Goal: Information Seeking & Learning: Learn about a topic

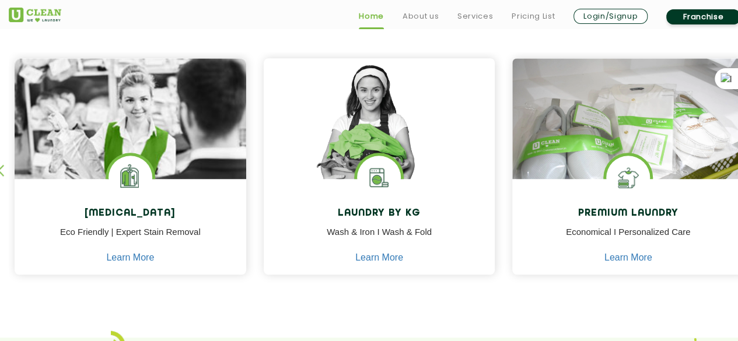
scroll to position [491, 0]
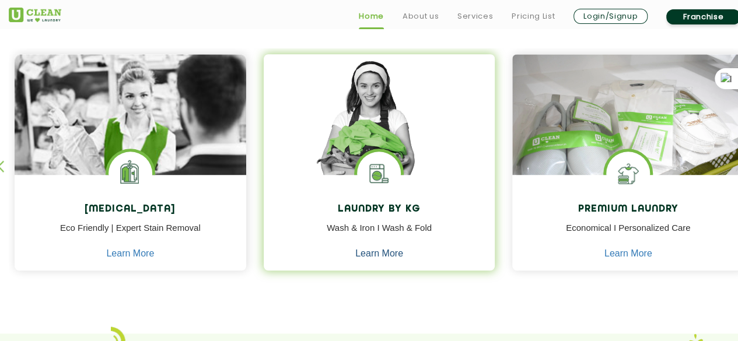
click at [374, 252] on link "Learn More" at bounding box center [379, 253] width 48 height 10
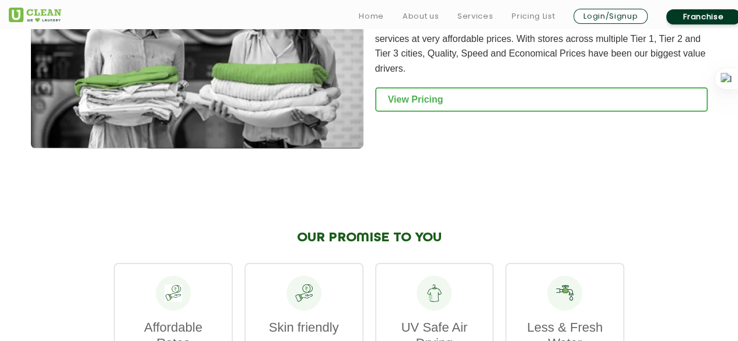
scroll to position [1728, 0]
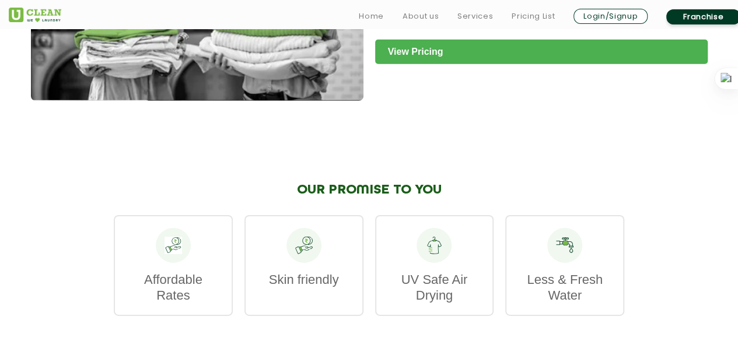
click at [429, 52] on link "View Pricing" at bounding box center [541, 52] width 332 height 24
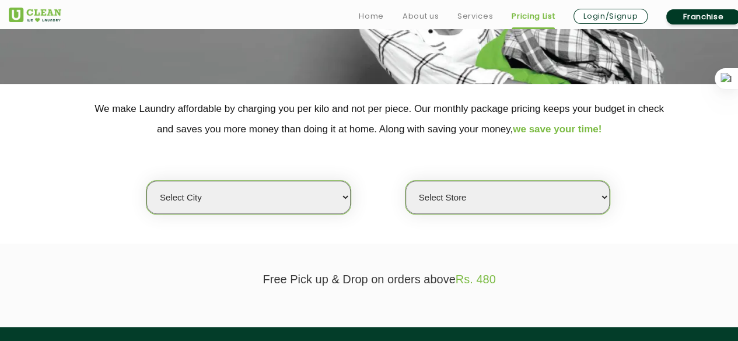
scroll to position [187, 0]
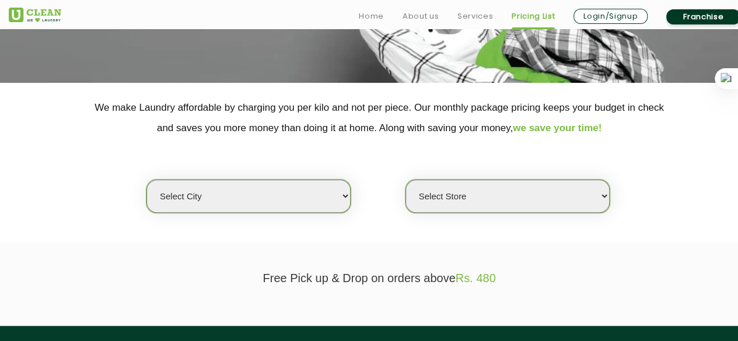
click at [345, 195] on select "Select city [GEOGRAPHIC_DATA] [GEOGRAPHIC_DATA] [GEOGRAPHIC_DATA] [GEOGRAPHIC_D…" at bounding box center [248, 196] width 204 height 33
select select "1"
click at [146, 180] on select "Select city [GEOGRAPHIC_DATA] [GEOGRAPHIC_DATA] [GEOGRAPHIC_DATA] [GEOGRAPHIC_D…" at bounding box center [248, 196] width 204 height 33
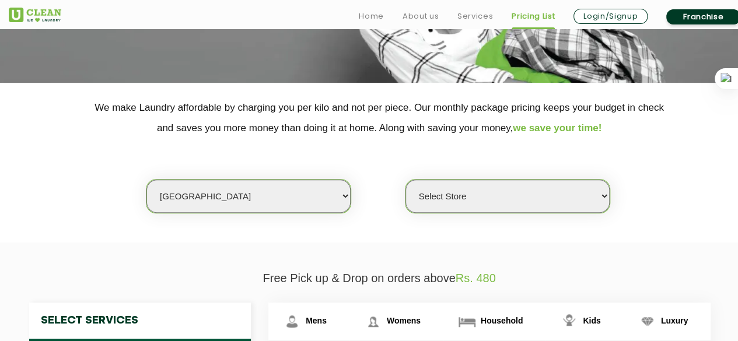
click at [605, 192] on select "Select Store [GEOGRAPHIC_DATA] [GEOGRAPHIC_DATA] 2 [GEOGRAPHIC_DATA] [PERSON_NA…" at bounding box center [507, 196] width 204 height 33
select select "169"
click at [405, 180] on select "Select Store [GEOGRAPHIC_DATA] [GEOGRAPHIC_DATA] 2 [GEOGRAPHIC_DATA] [PERSON_NA…" at bounding box center [507, 196] width 204 height 33
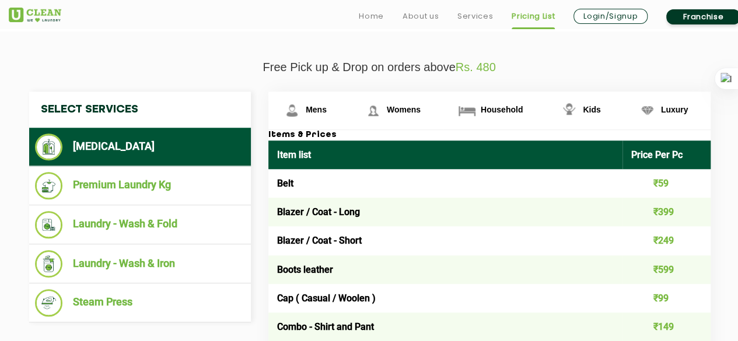
scroll to position [405, 0]
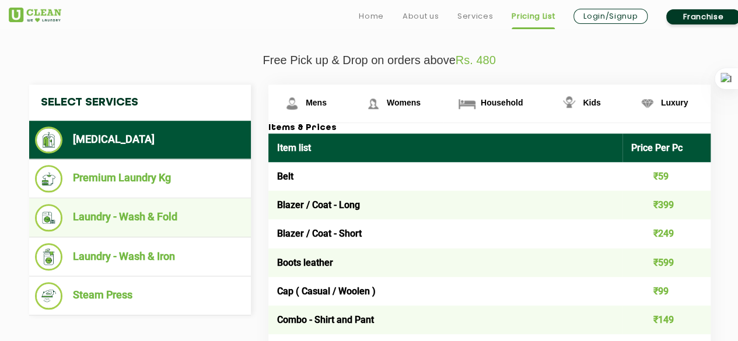
click at [162, 218] on li "Laundry - Wash & Fold" at bounding box center [140, 217] width 210 height 27
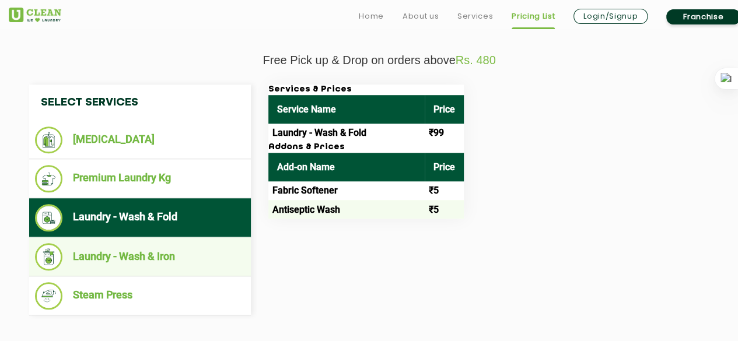
click at [174, 255] on li "Laundry - Wash & Iron" at bounding box center [140, 256] width 210 height 27
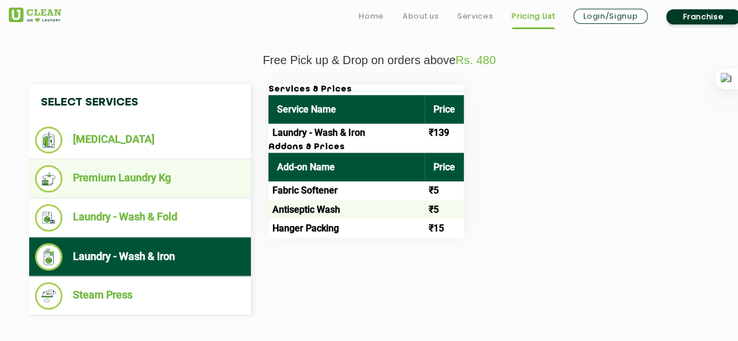
click at [167, 177] on li "Premium Laundry Kg" at bounding box center [140, 178] width 210 height 27
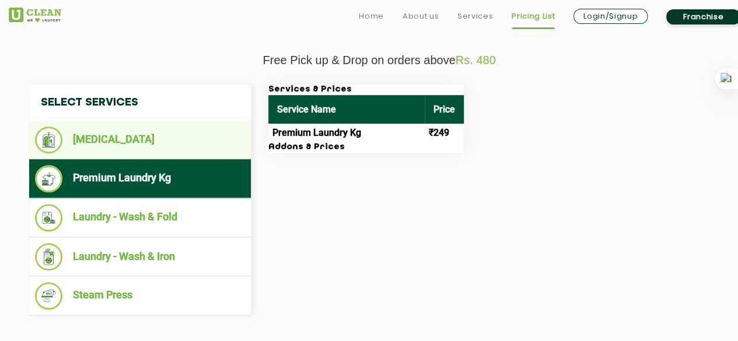
click at [148, 136] on li "[MEDICAL_DATA]" at bounding box center [140, 140] width 210 height 27
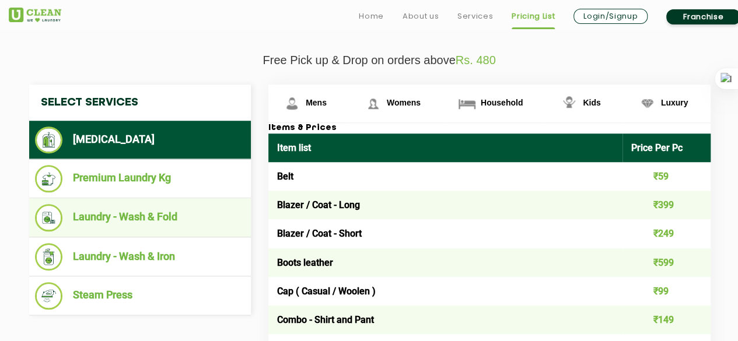
click at [146, 220] on li "Laundry - Wash & Fold" at bounding box center [140, 217] width 210 height 27
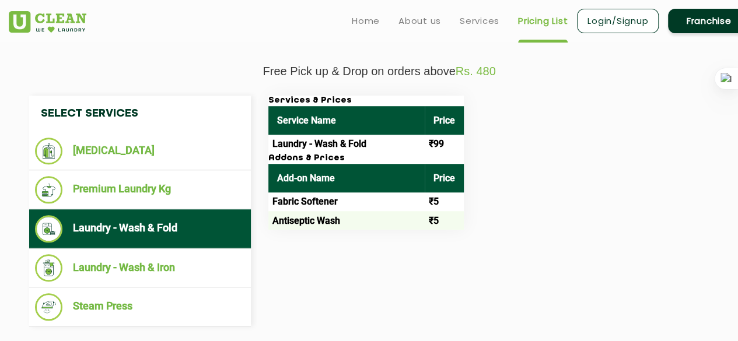
scroll to position [392, 0]
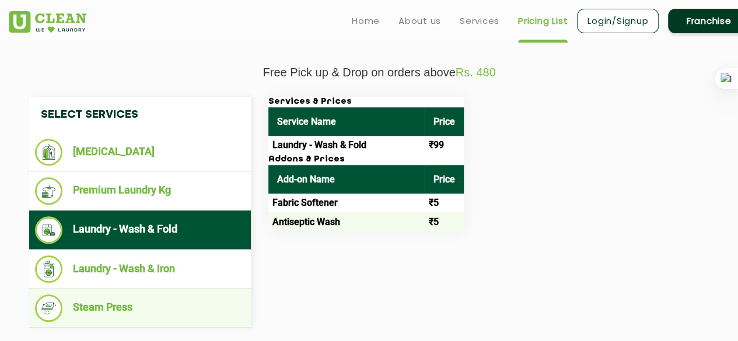
click at [99, 298] on li "Steam Press" at bounding box center [140, 307] width 210 height 27
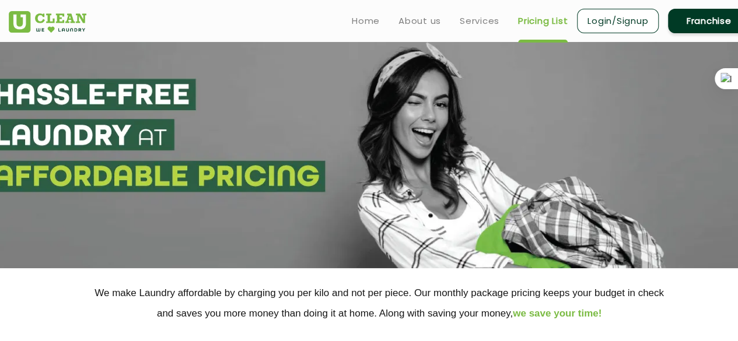
scroll to position [0, 0]
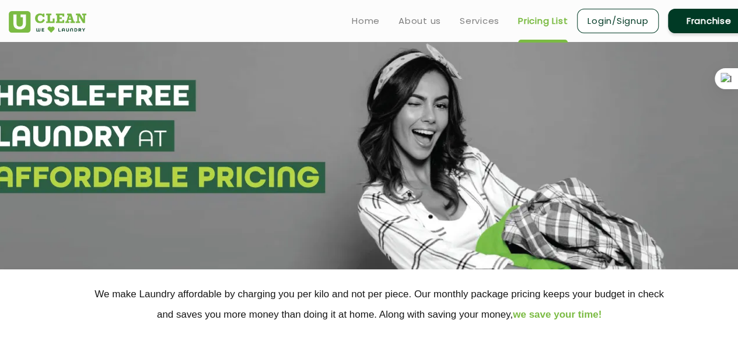
click at [467, 27] on ul "Home About us Services Pricing List Login/Signup Franchise" at bounding box center [545, 20] width 407 height 27
click at [472, 21] on link "Services" at bounding box center [479, 21] width 40 height 14
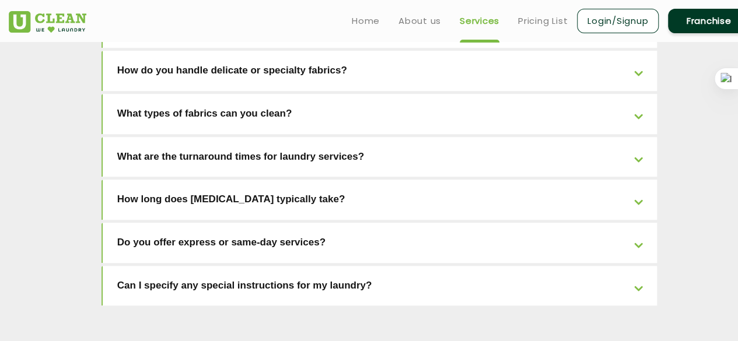
scroll to position [2529, 0]
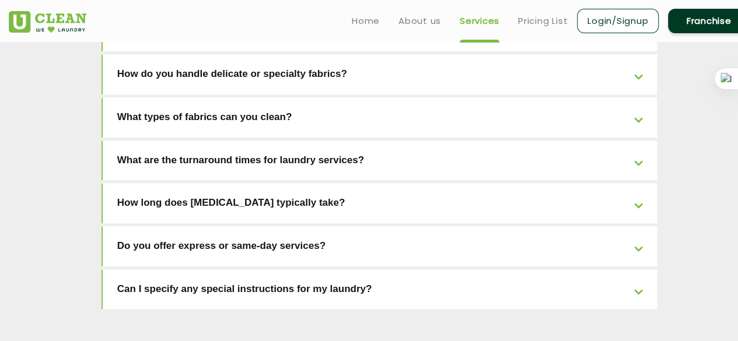
click at [641, 269] on link "Can I specify any special instructions for my laundry?" at bounding box center [380, 289] width 554 height 40
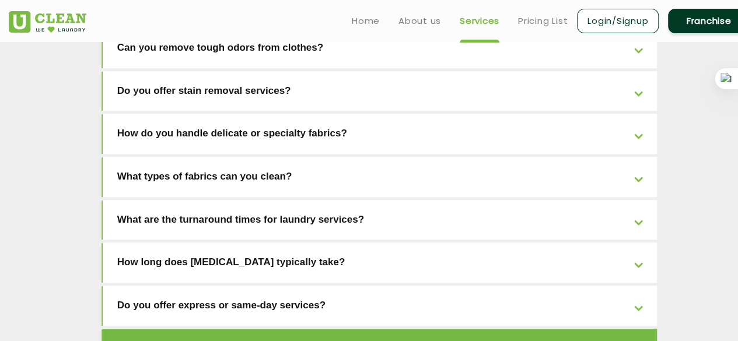
scroll to position [2466, 0]
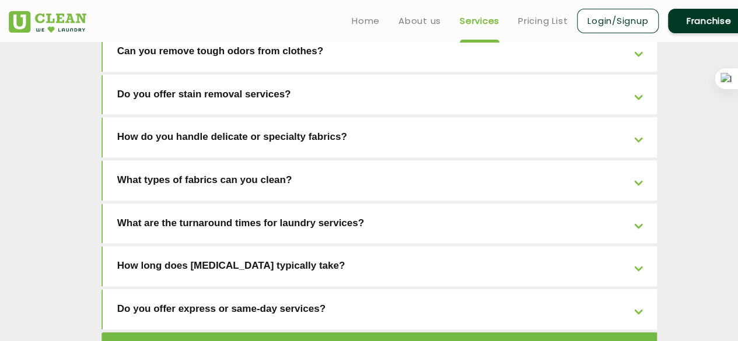
click at [638, 289] on link "Do you offer express or same-day services?" at bounding box center [380, 309] width 554 height 40
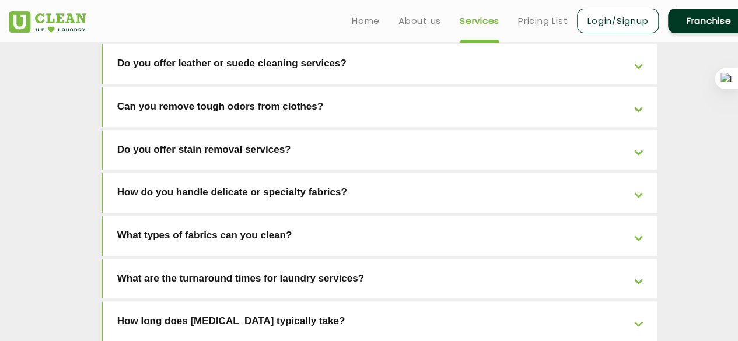
scroll to position [2407, 0]
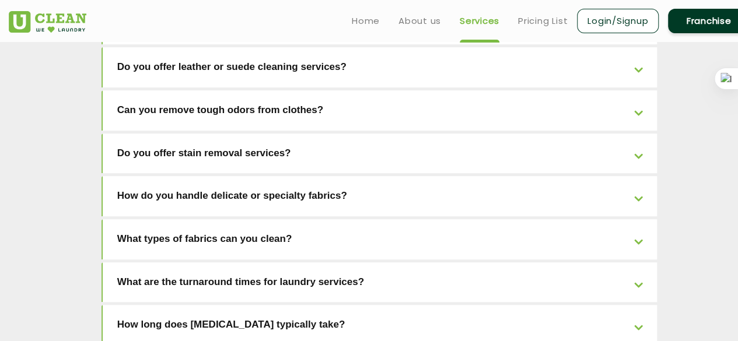
click at [638, 305] on link "How long does [MEDICAL_DATA] typically take?" at bounding box center [380, 325] width 554 height 40
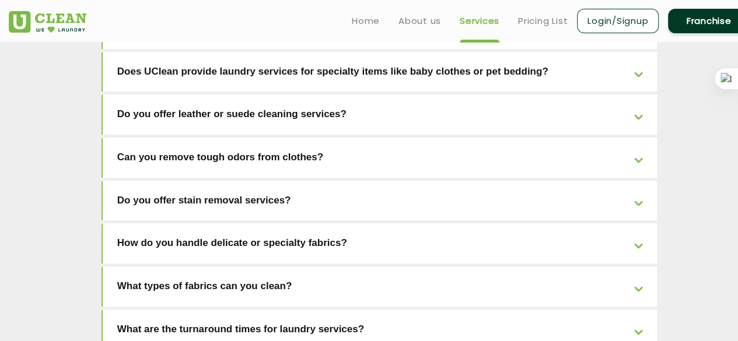
scroll to position [2356, 0]
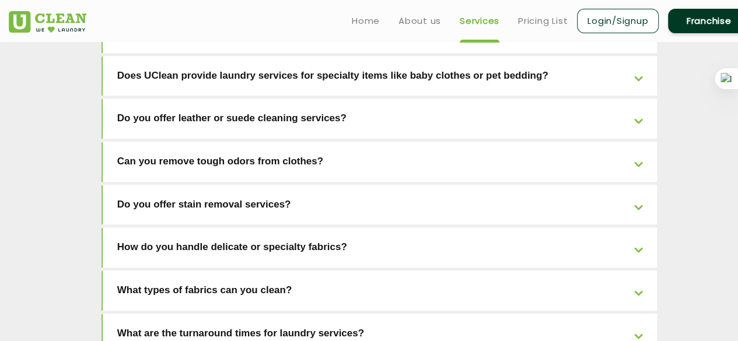
click at [637, 314] on link "What are the turnaround times for laundry services?" at bounding box center [380, 334] width 554 height 40
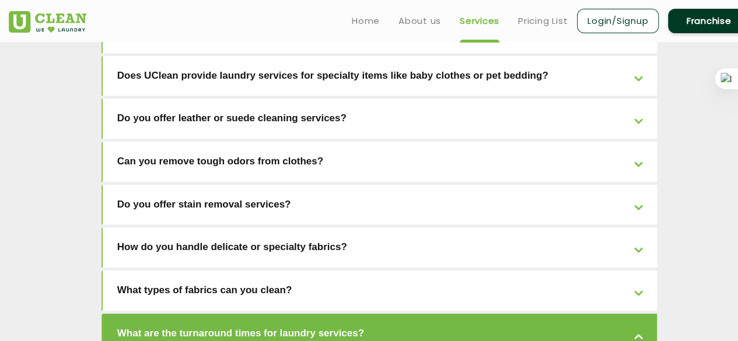
click at [637, 314] on link "What are the turnaround times for laundry services?" at bounding box center [380, 334] width 554 height 40
click at [638, 314] on link "What are the turnaround times for laundry services?" at bounding box center [380, 334] width 554 height 40
click at [638, 271] on link "What types of fabrics can you clean?" at bounding box center [380, 291] width 554 height 40
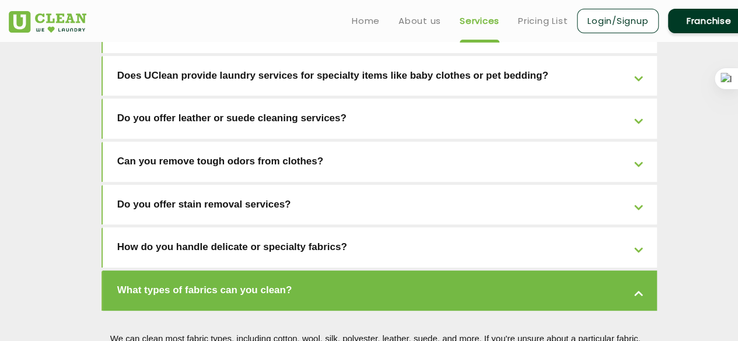
click at [639, 227] on link "How do you handle delicate or specialty fabrics?" at bounding box center [380, 247] width 554 height 40
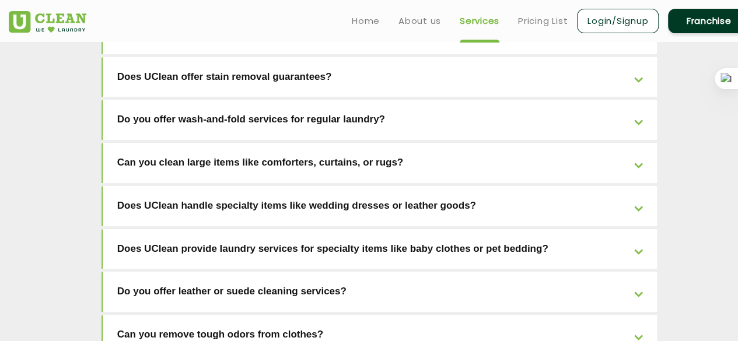
scroll to position [2179, 0]
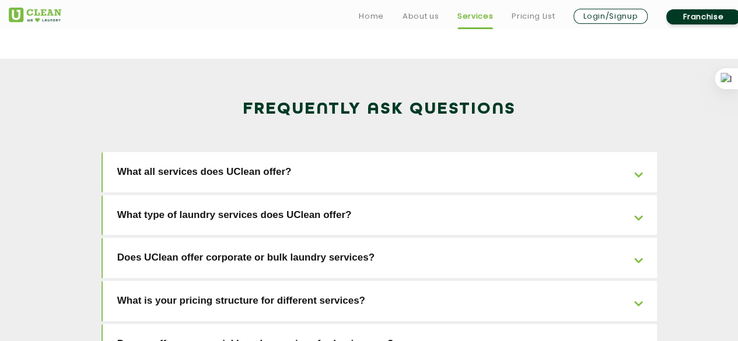
scroll to position [1791, 0]
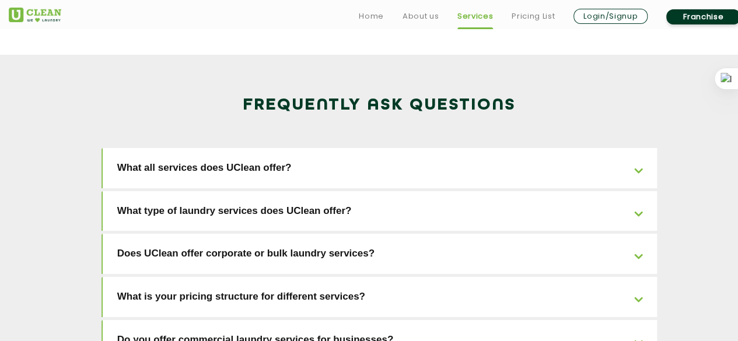
click at [636, 277] on link "What is your pricing structure for different services?" at bounding box center [380, 297] width 554 height 40
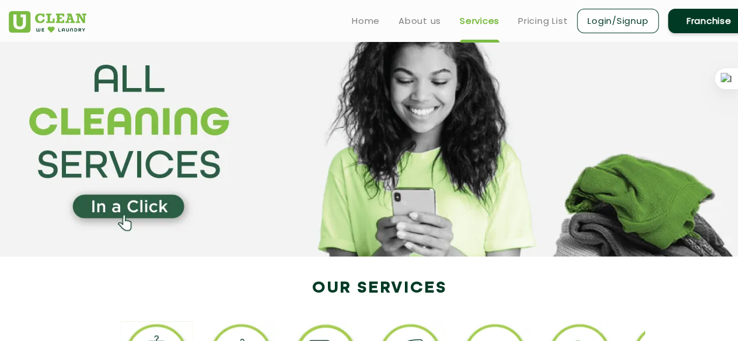
scroll to position [0, 0]
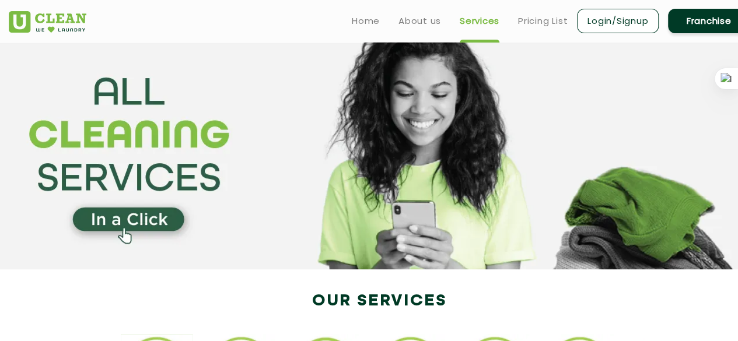
click at [704, 27] on link "Franchise" at bounding box center [709, 21] width 82 height 24
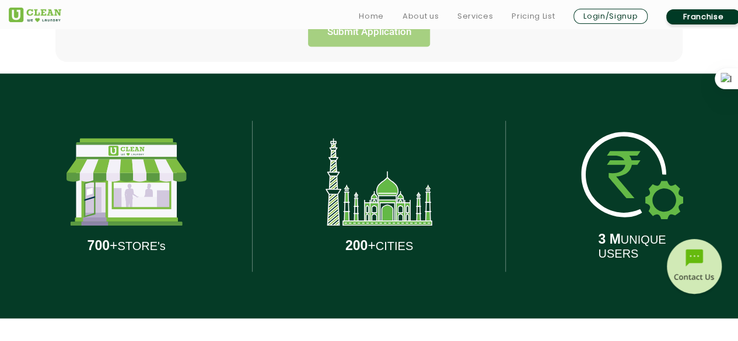
scroll to position [512, 0]
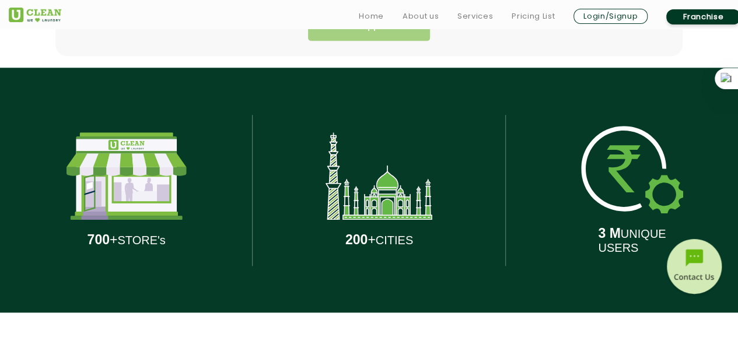
click at [385, 208] on img at bounding box center [378, 175] width 107 height 87
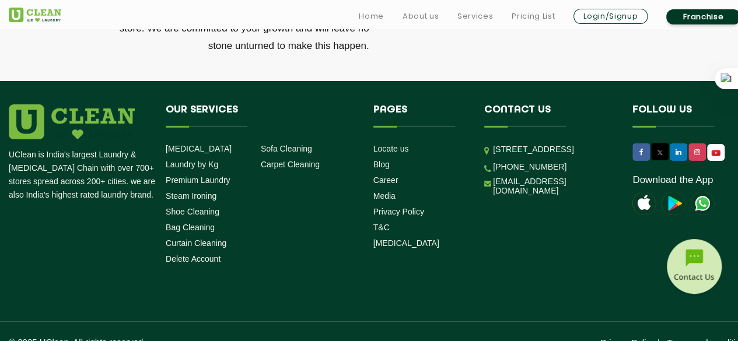
scroll to position [4072, 0]
